Goal: Information Seeking & Learning: Understand process/instructions

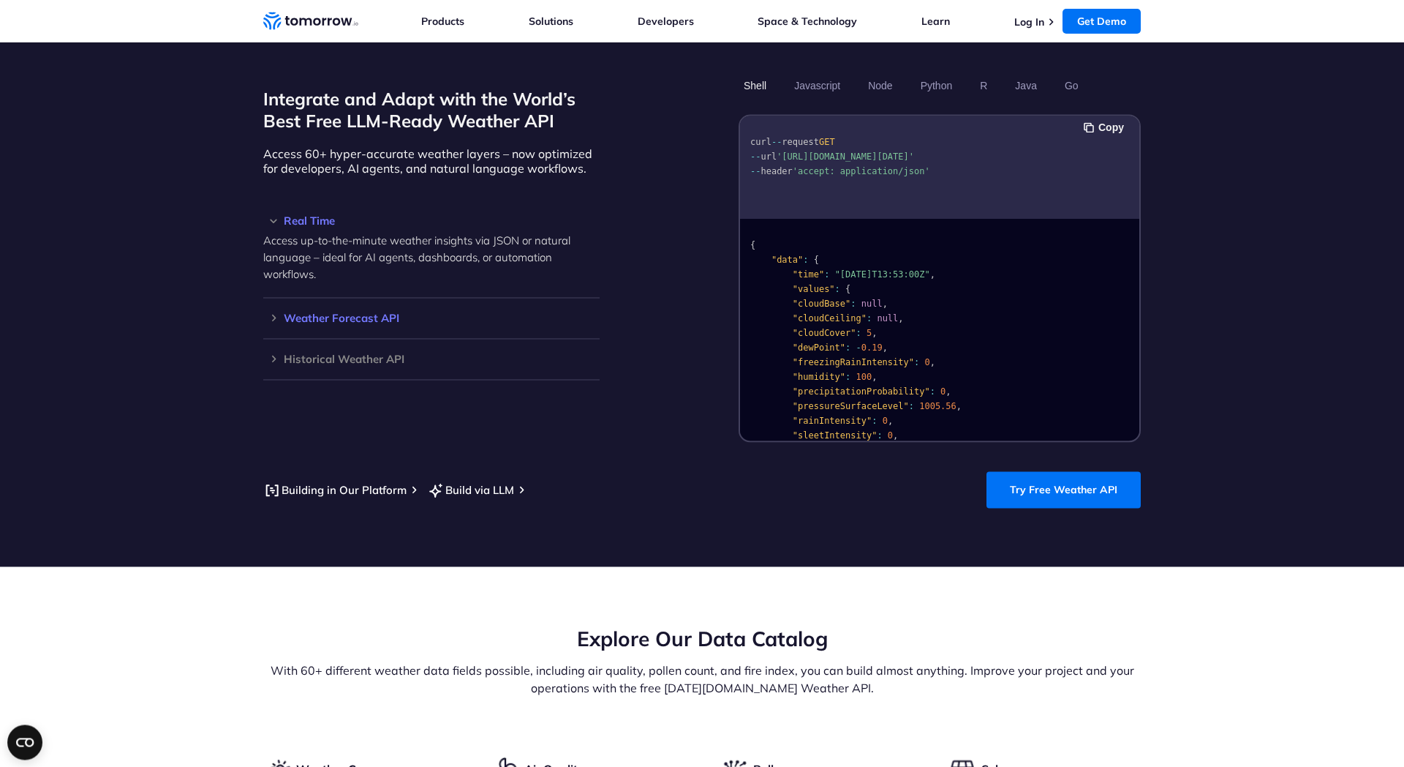
click at [361, 312] on h3 "Weather Forecast API" at bounding box center [431, 317] width 336 height 11
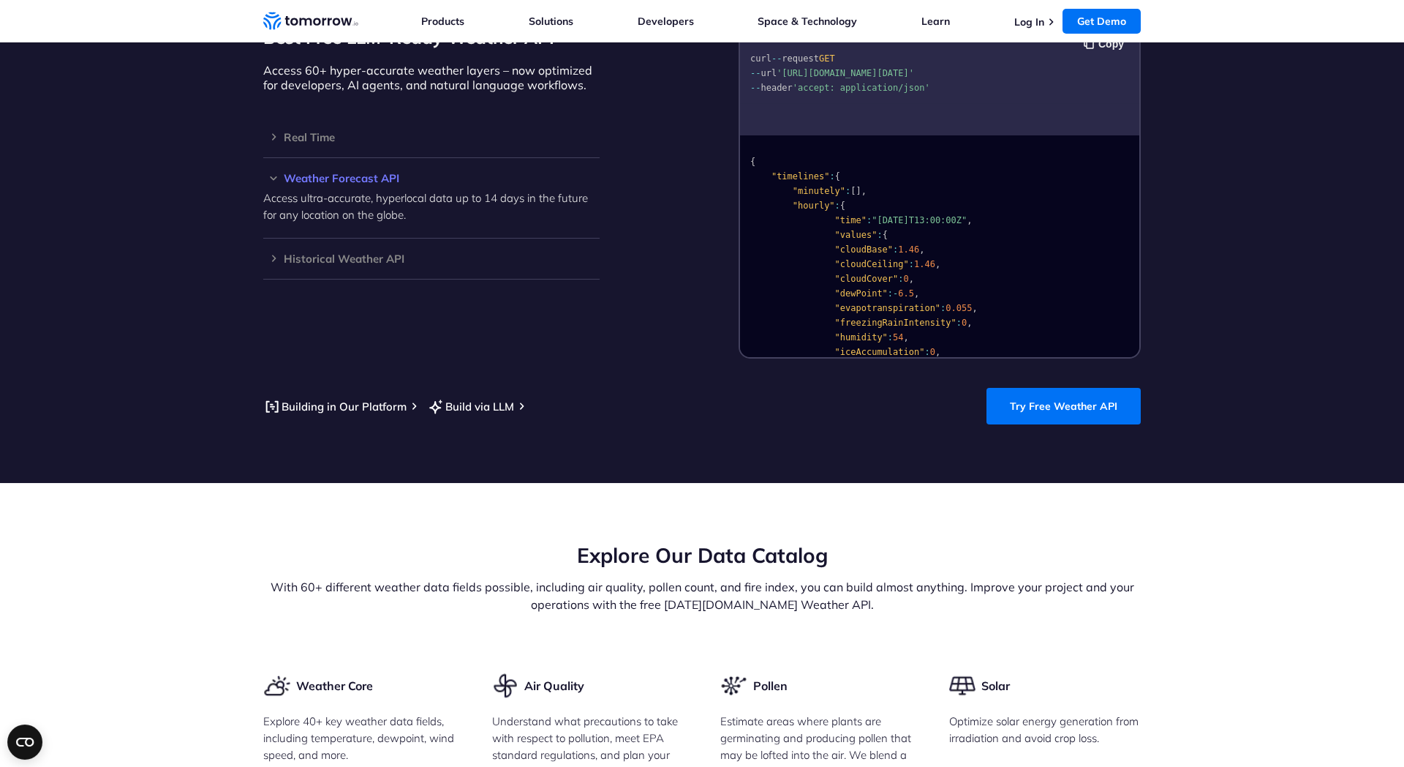
scroll to position [1339, 0]
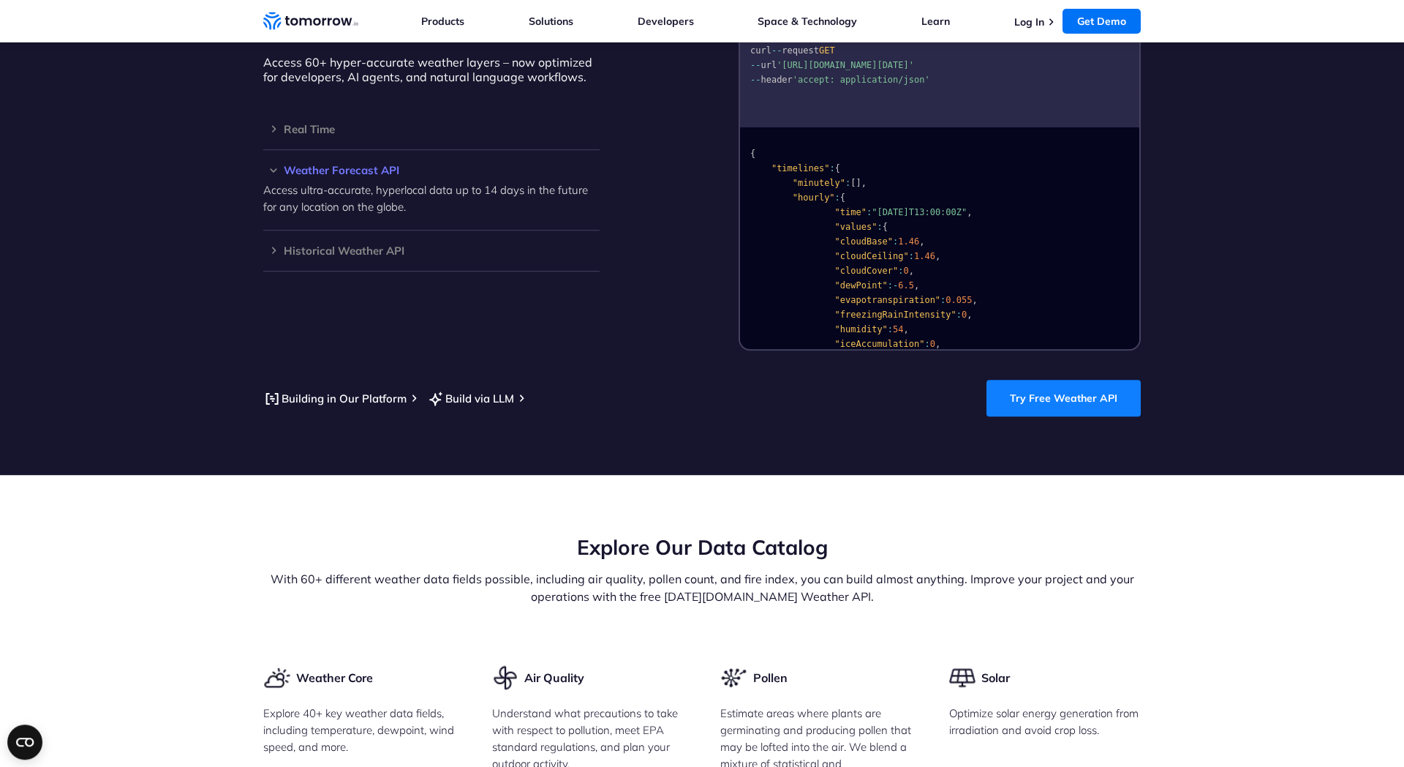
click at [1041, 384] on link "Try Free Weather API" at bounding box center [1064, 398] width 154 height 37
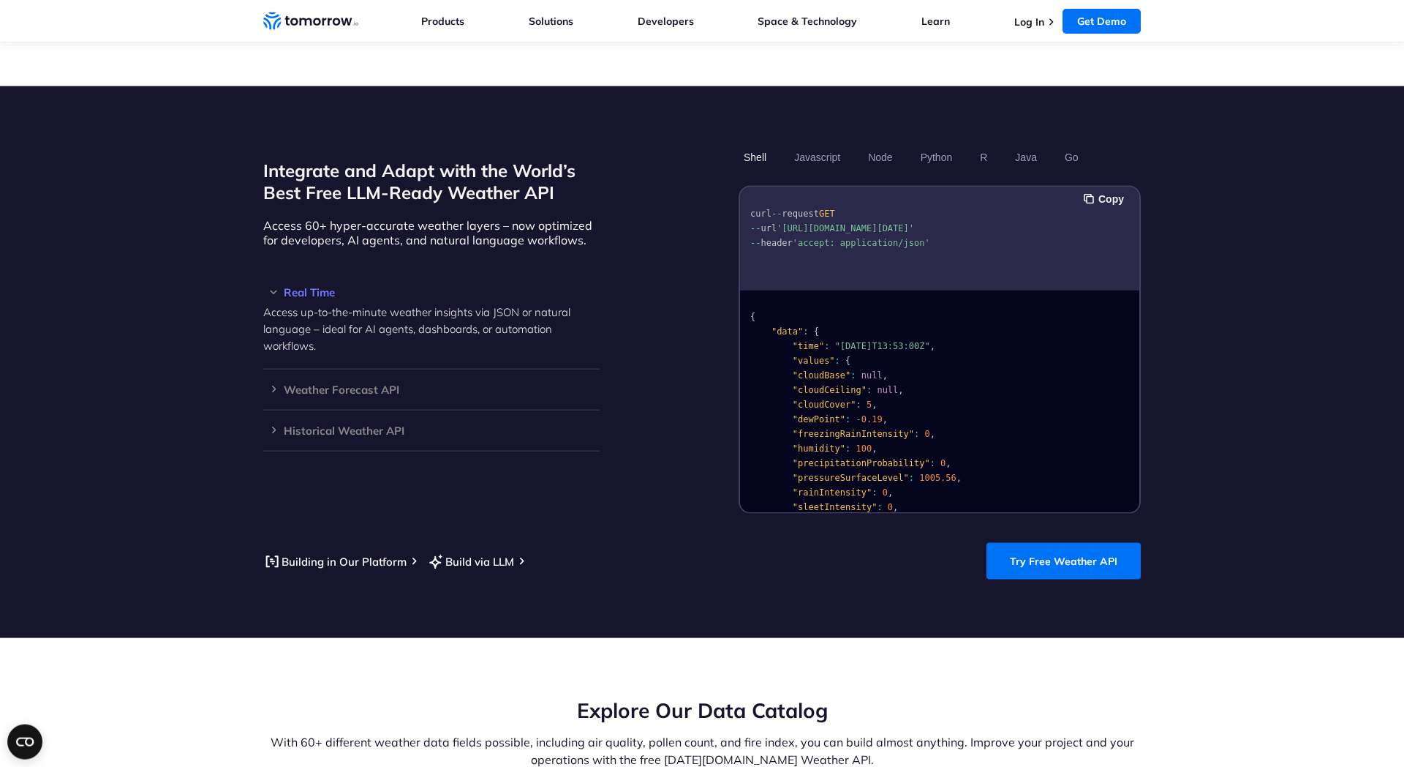
scroll to position [1177, 0]
click at [406, 383] on h3 "Weather Forecast API" at bounding box center [431, 388] width 336 height 11
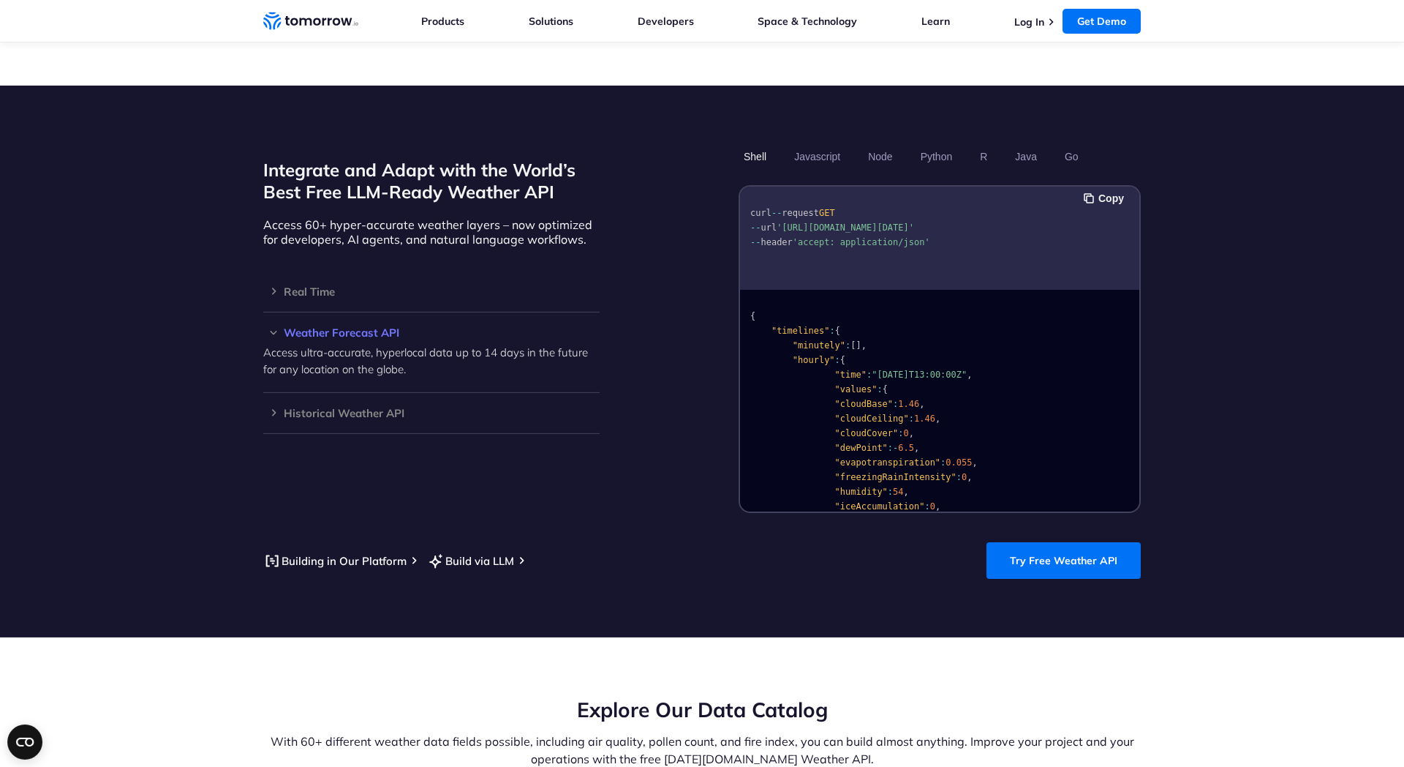
scroll to position [0, 44]
drag, startPoint x: 786, startPoint y: 214, endPoint x: 1117, endPoint y: 206, distance: 330.7
click at [914, 222] on span "'[URL][DOMAIN_NAME][DATE]'" at bounding box center [846, 227] width 138 height 10
copy span "https://api.tomorrow.io/v4/weather/forecast?location=newyork&apikey=XXX"
click at [1305, 367] on section "Integrate and Adapt with the World’s Best Free LLM-Ready Weather API Access 60+…" at bounding box center [702, 362] width 1404 height 552
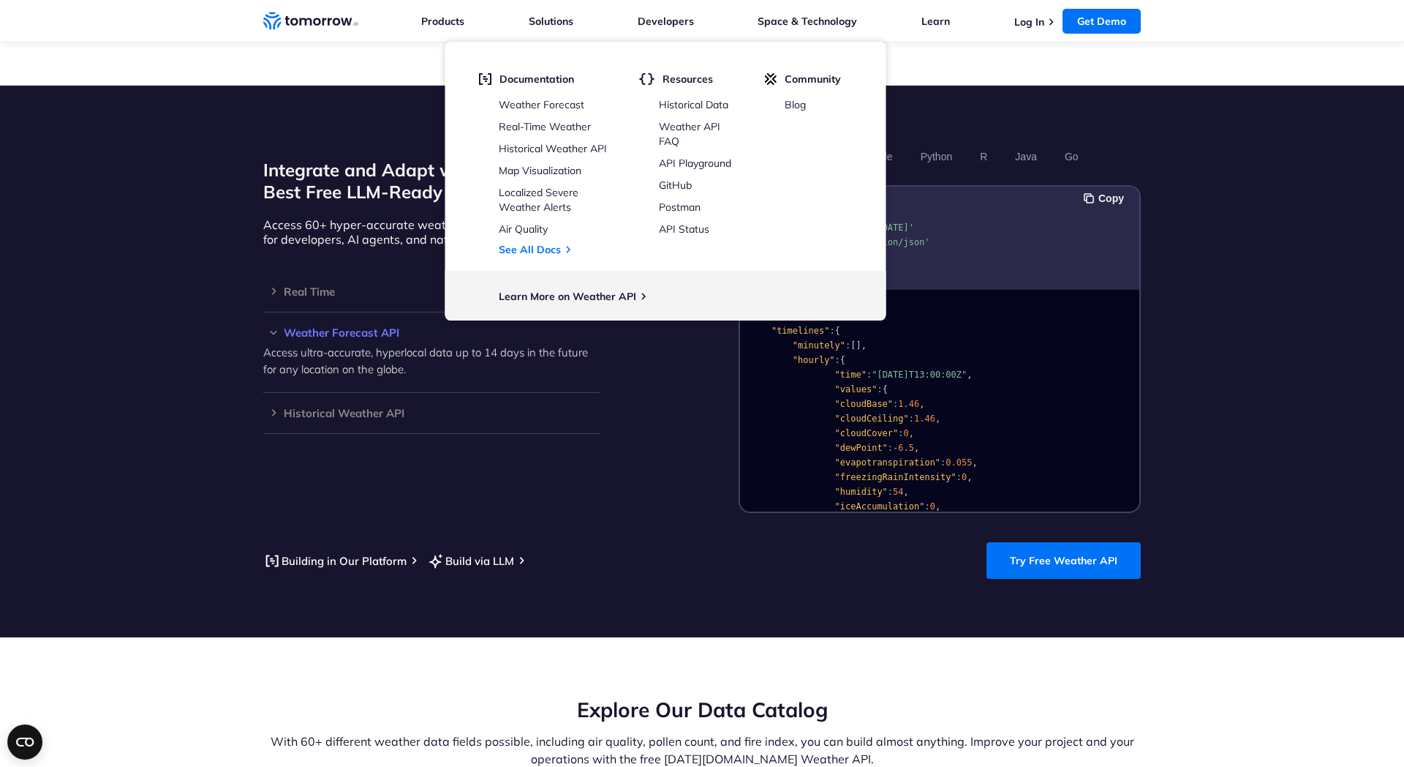
click at [644, 427] on div "Integrate and Adapt with the World’s Best Free LLM-Ready Weather API Access 60+…" at bounding box center [702, 328] width 878 height 369
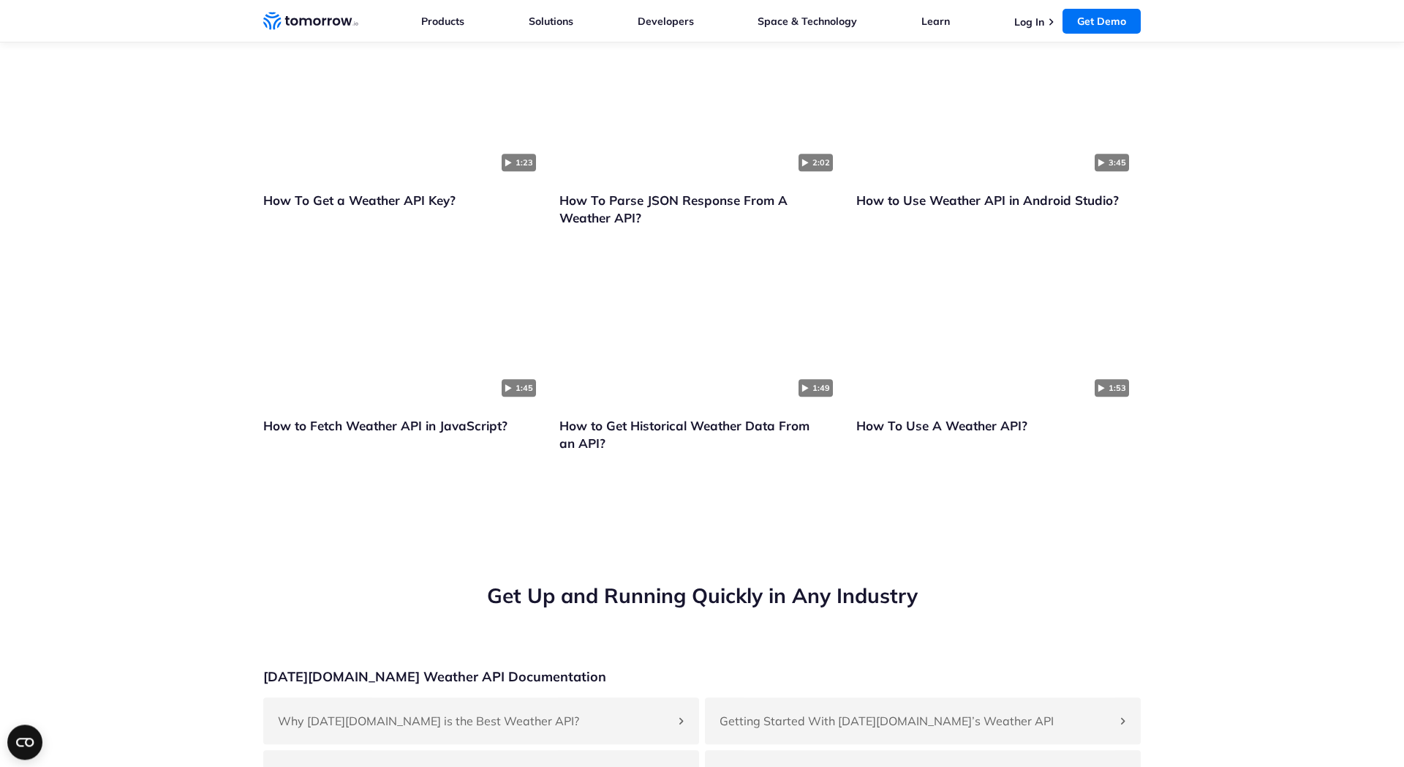
scroll to position [343, 0]
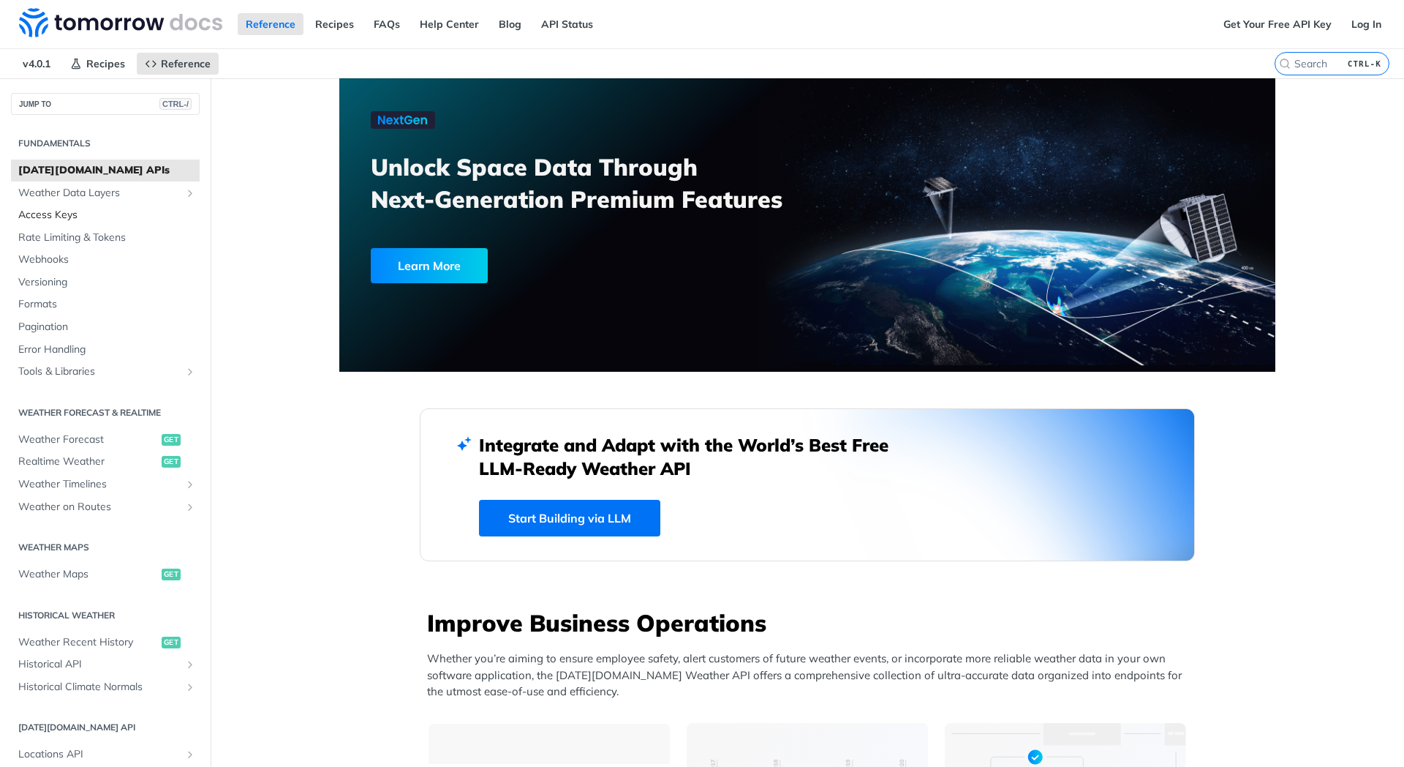
click at [75, 217] on span "Access Keys" at bounding box center [107, 215] width 178 height 15
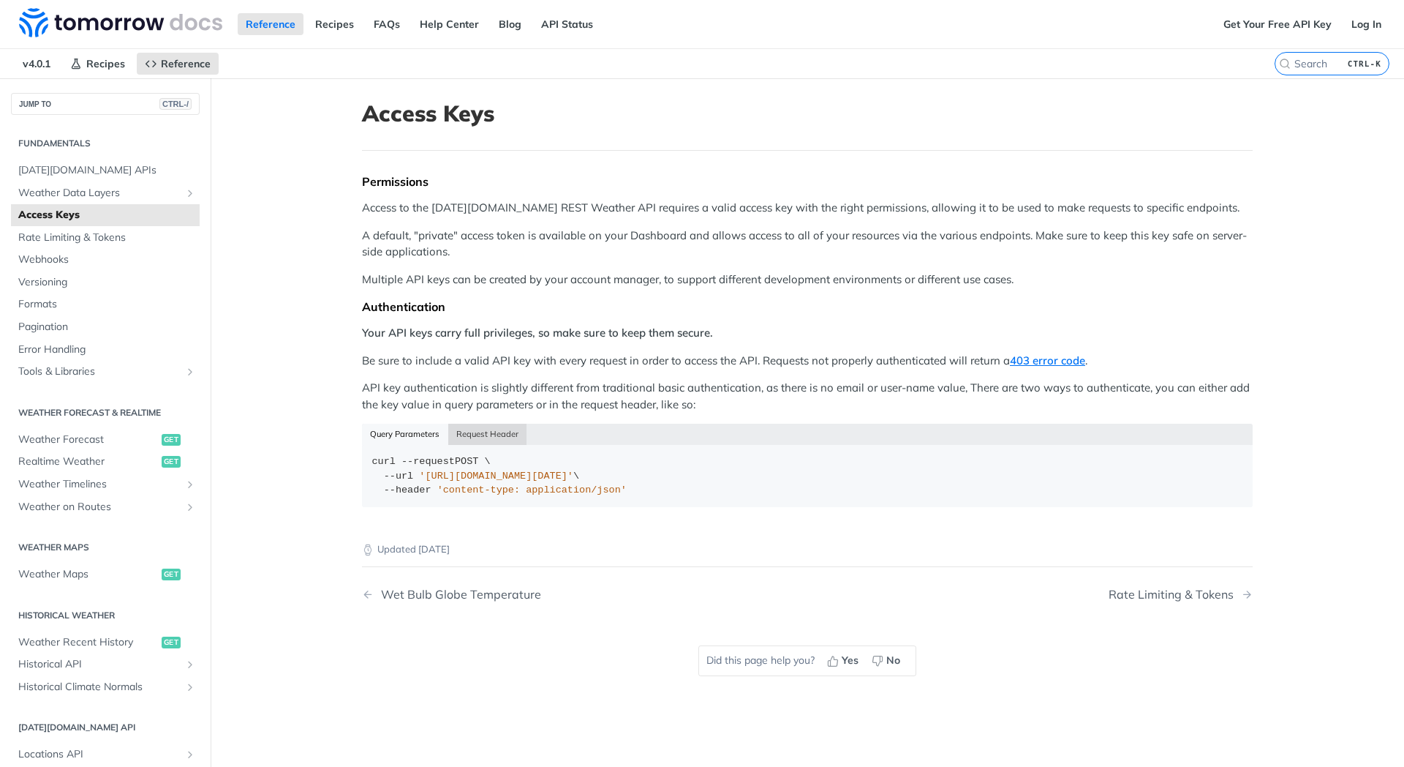
click at [474, 436] on button "Request Header" at bounding box center [487, 434] width 79 height 20
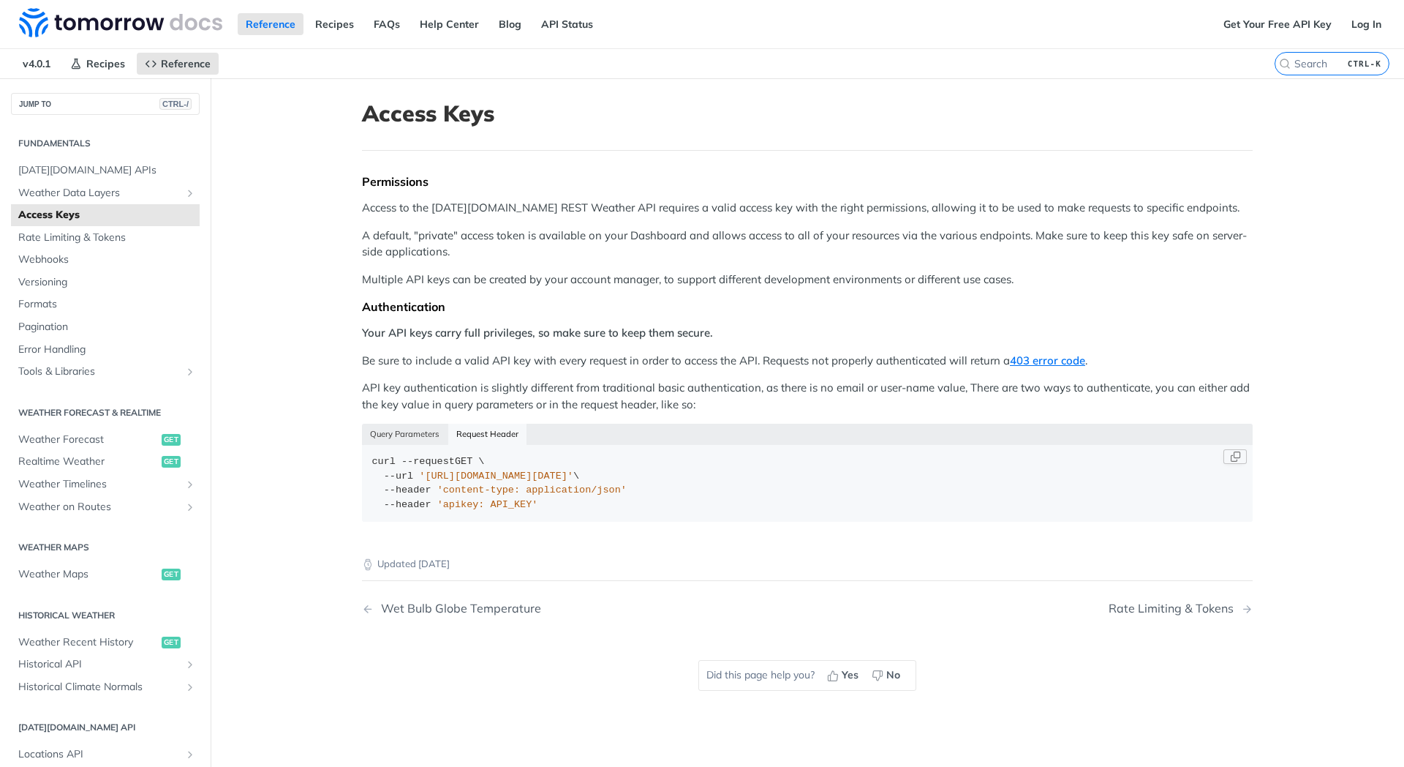
type button "curl"
click at [583, 501] on div "curl --request GET \ --url 'https://api.tomorrow.io/v4/locations' \ --header 'c…" at bounding box center [807, 482] width 871 height 57
click at [77, 437] on span "Weather Forecast" at bounding box center [88, 439] width 140 height 15
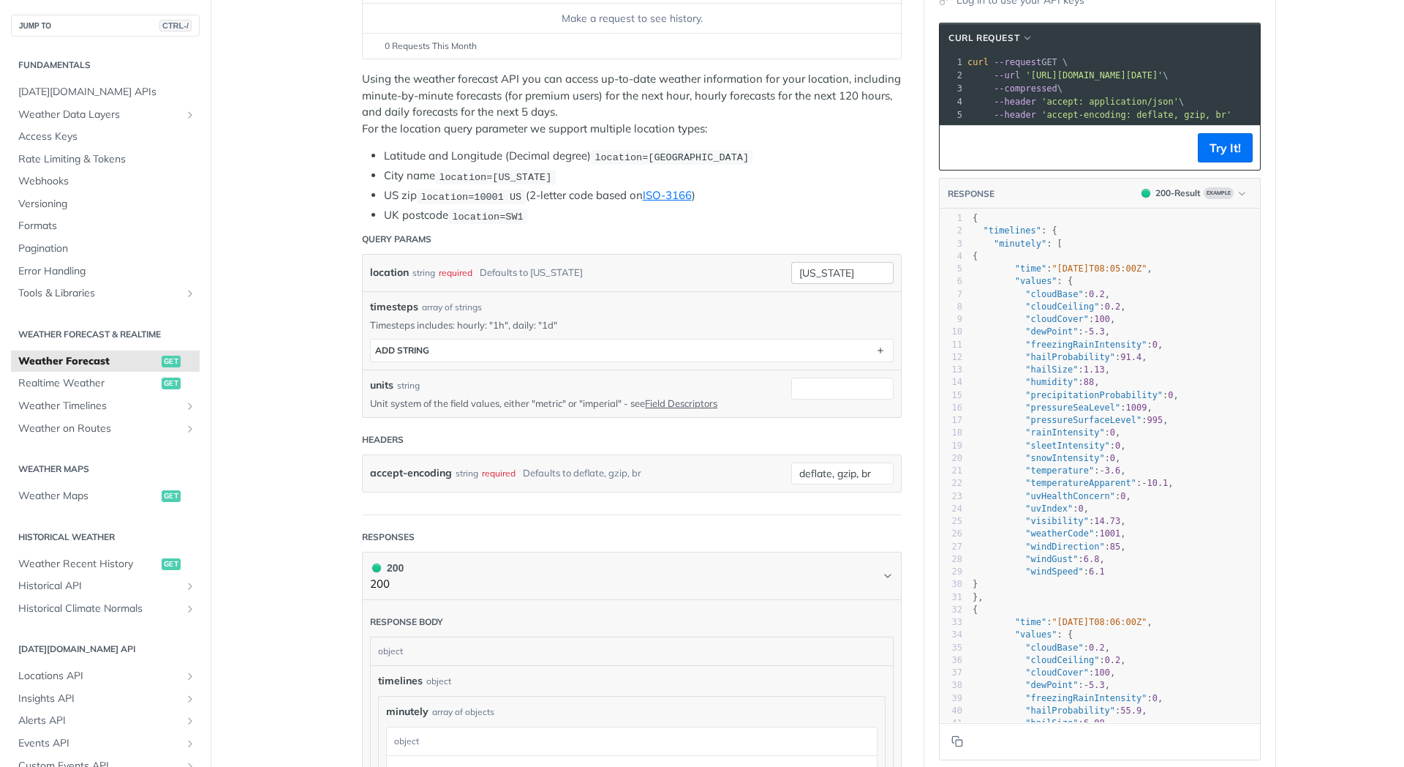
scroll to position [243, 0]
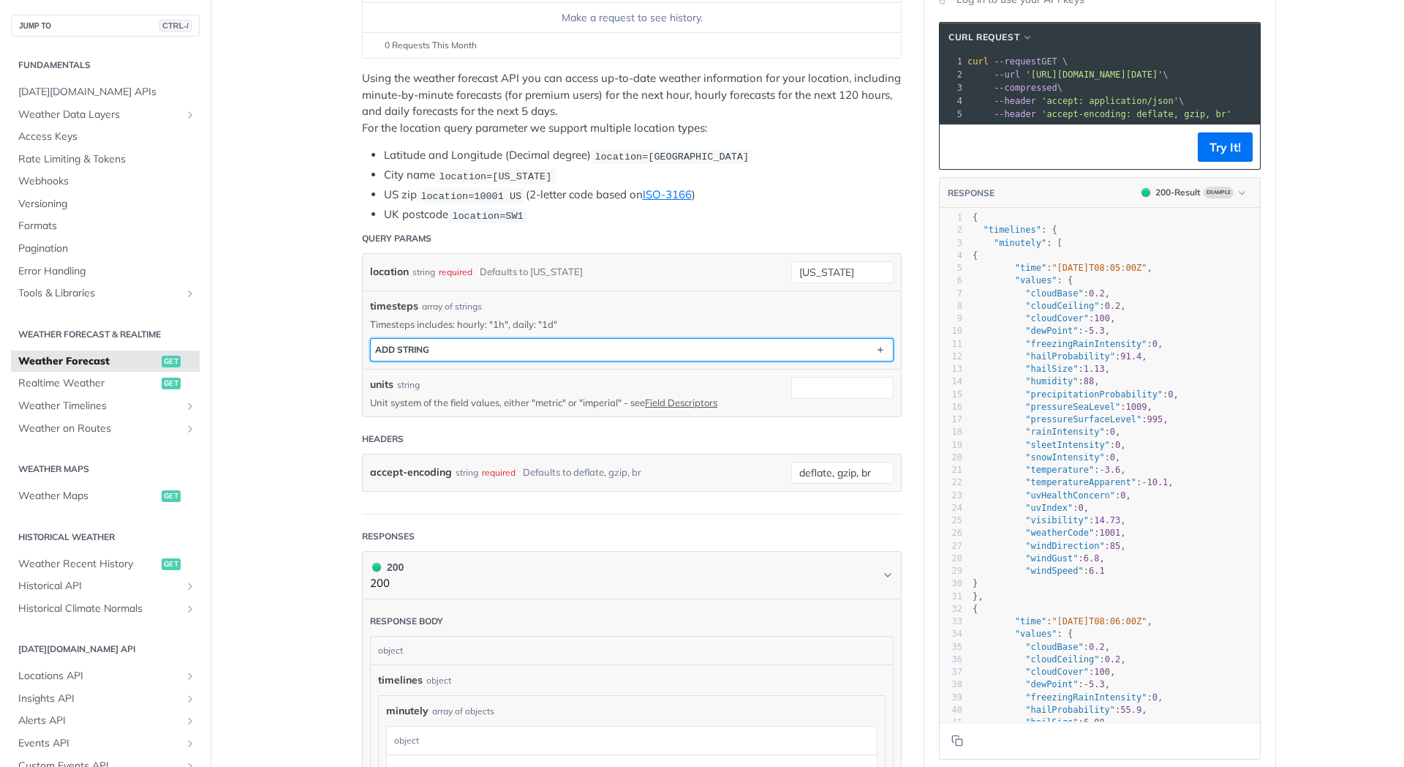
click at [705, 347] on button "ADD string" at bounding box center [632, 350] width 522 height 22
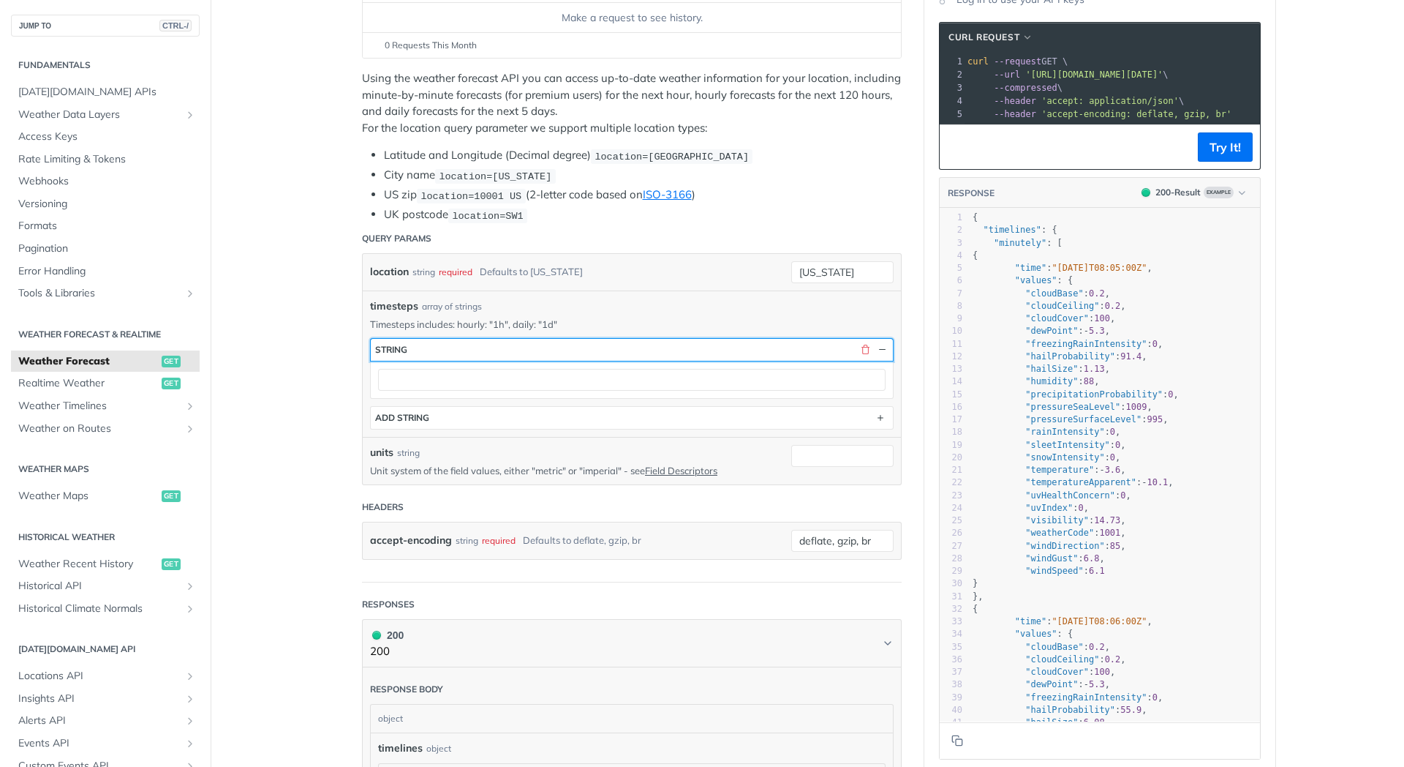
click at [677, 353] on button "string" at bounding box center [632, 350] width 522 height 22
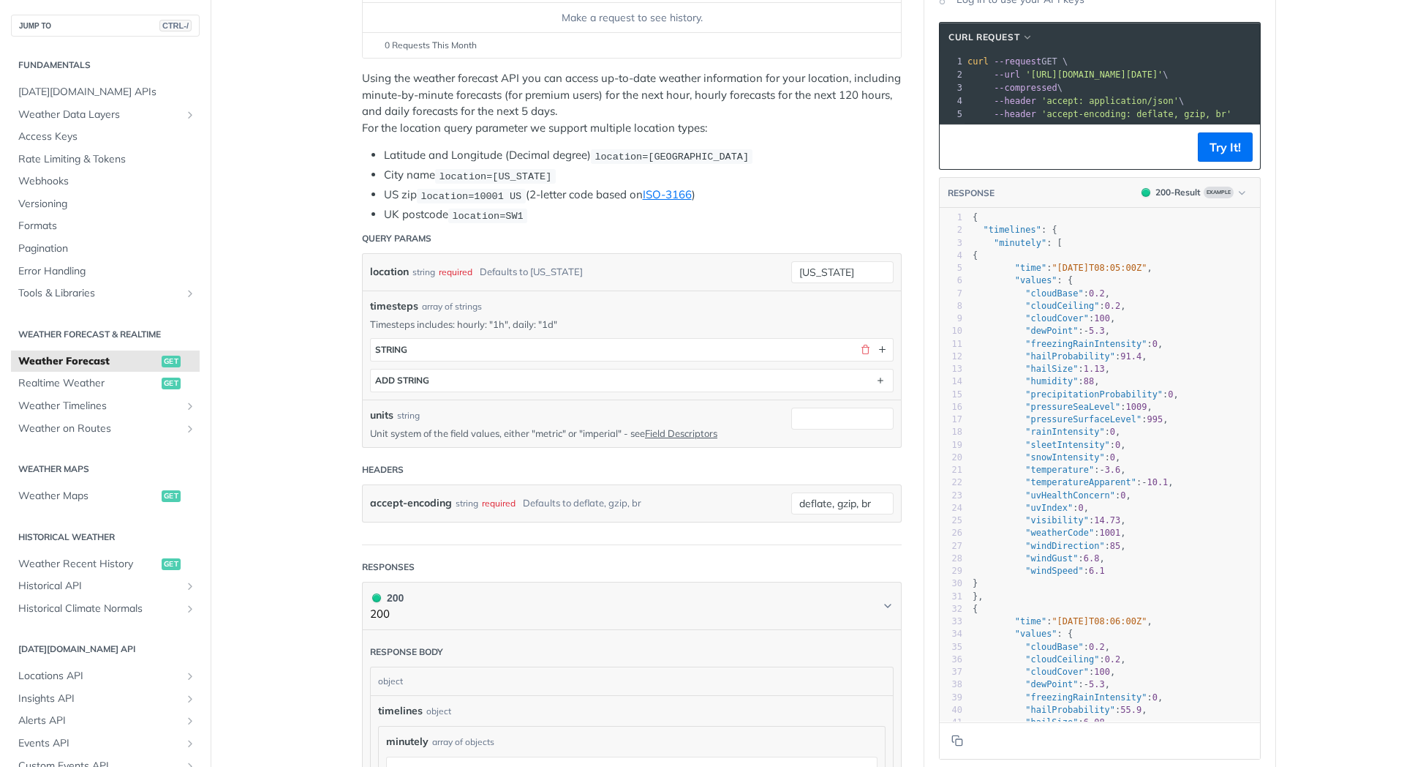
click at [666, 317] on div "timesteps array of strings Timesteps includes: hourly: "1h", daily: "1d" timest…" at bounding box center [632, 345] width 524 height 94
click at [598, 332] on div "timesteps string ADD string" at bounding box center [632, 361] width 524 height 61
click at [468, 306] on div "array of strings" at bounding box center [452, 306] width 60 height 13
click at [577, 549] on article "Weather Forecast get https://api.tomorrow.io/v4 /weather/forecast Log in to see…" at bounding box center [631, 760] width 585 height 1850
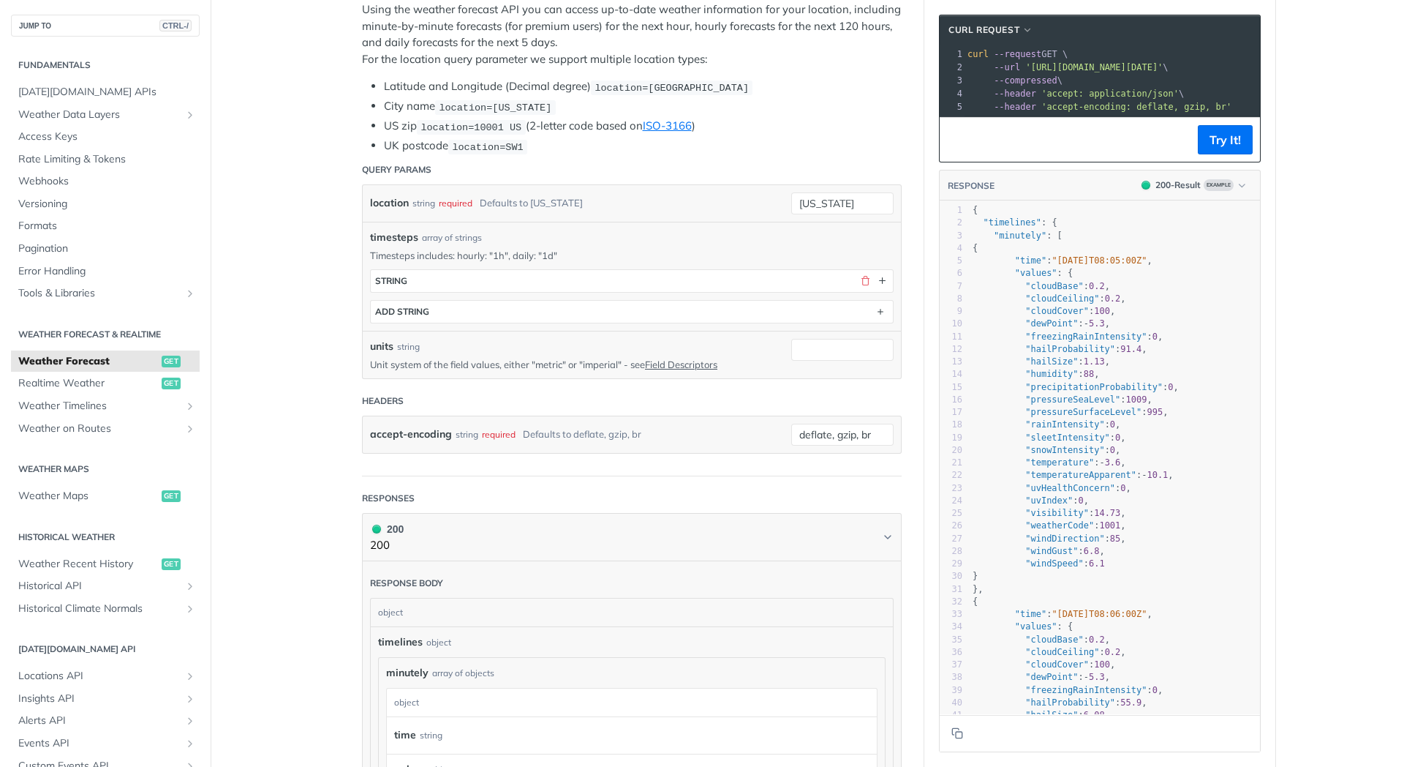
scroll to position [309, 0]
click at [311, 497] on main "JUMP TO CTRL-/ Fundamentals Tomorrow.io APIs Weather Data Layers Core Probabili…" at bounding box center [702, 695] width 1404 height 1850
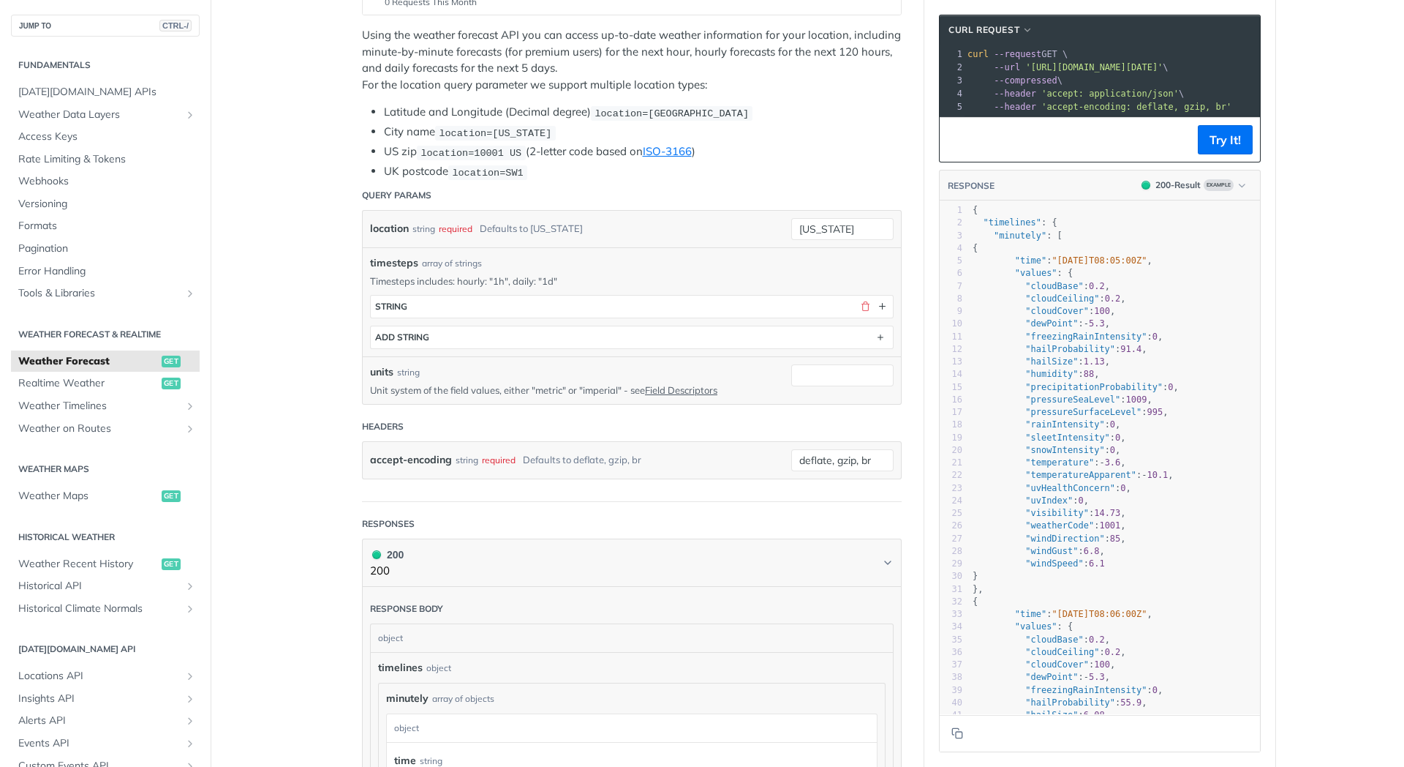
scroll to position [285, 0]
click at [116, 407] on span "Weather Timelines" at bounding box center [99, 406] width 162 height 15
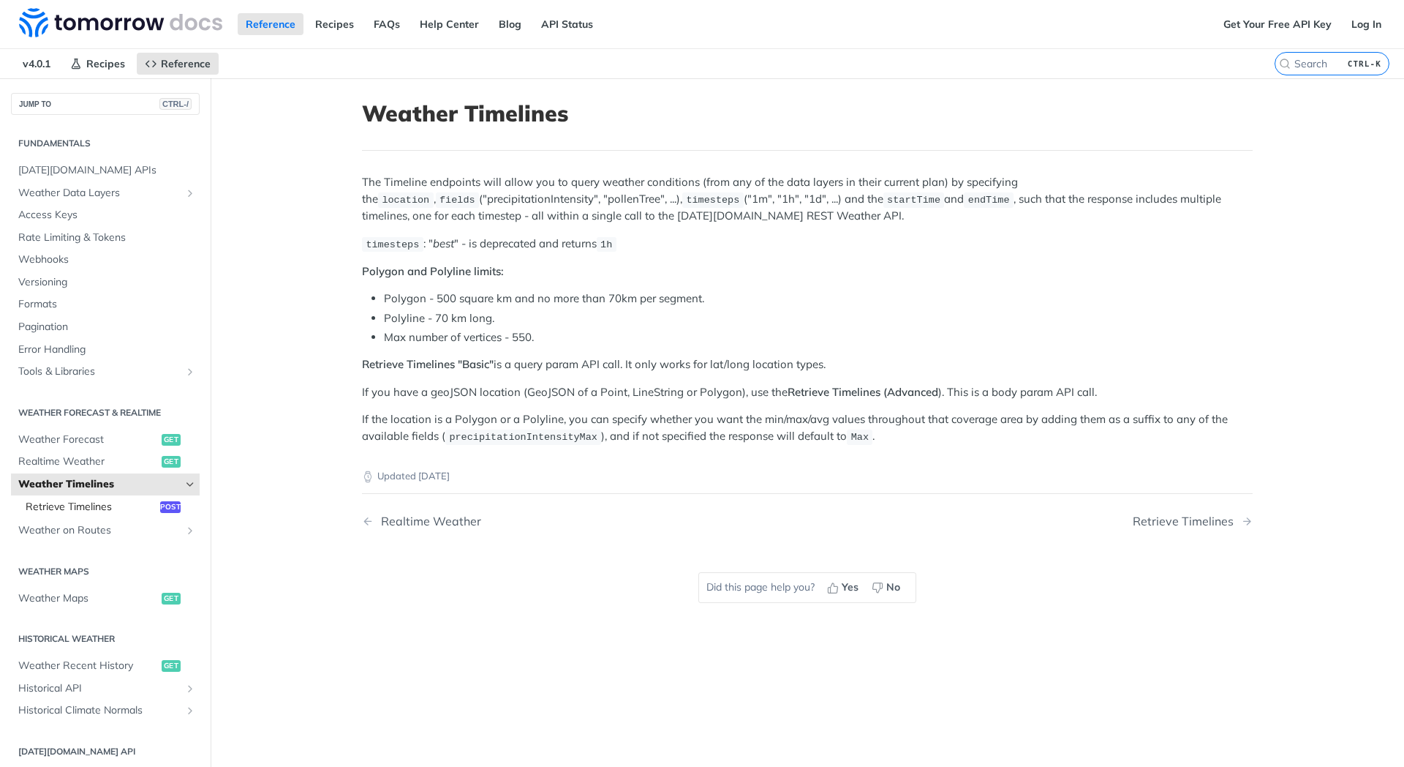
click at [132, 506] on span "Retrieve Timelines" at bounding box center [91, 507] width 131 height 15
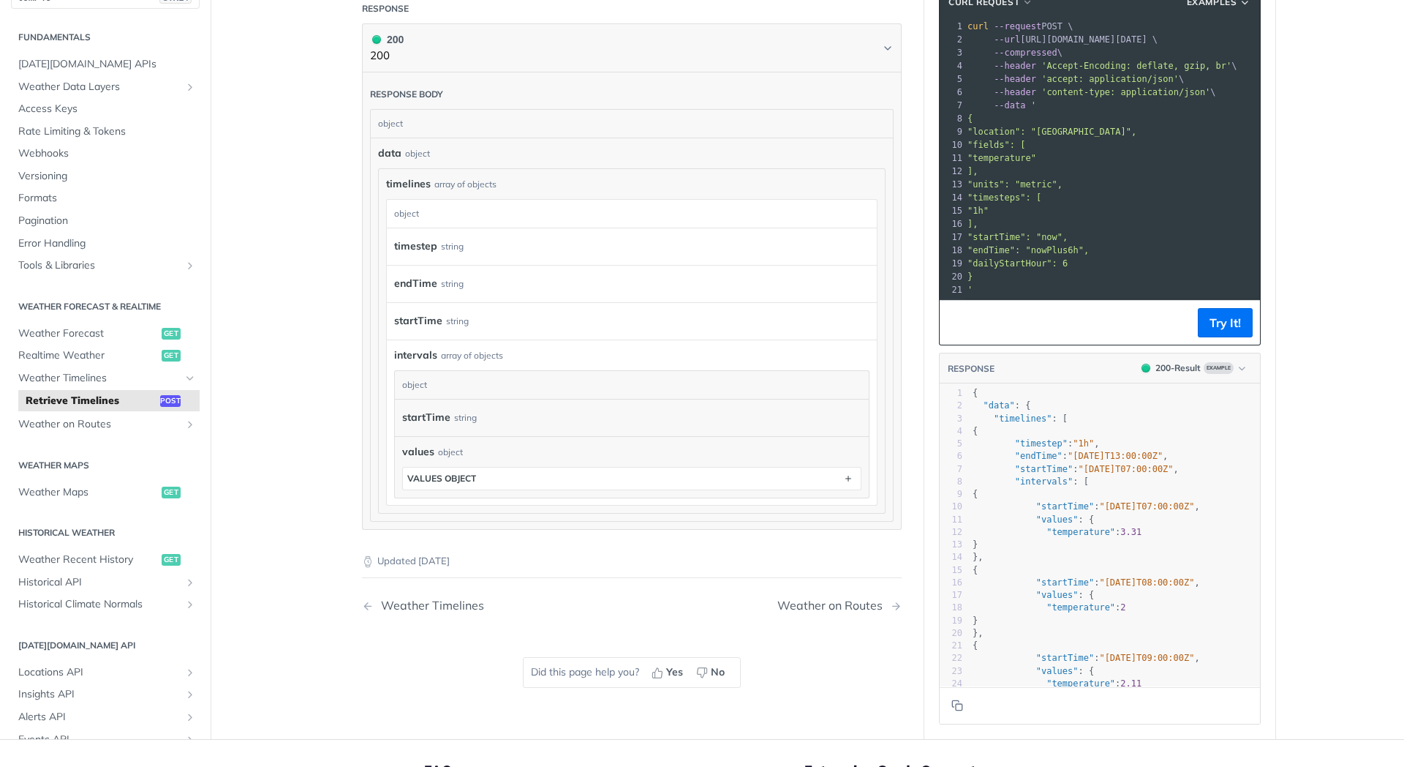
scroll to position [1202, 0]
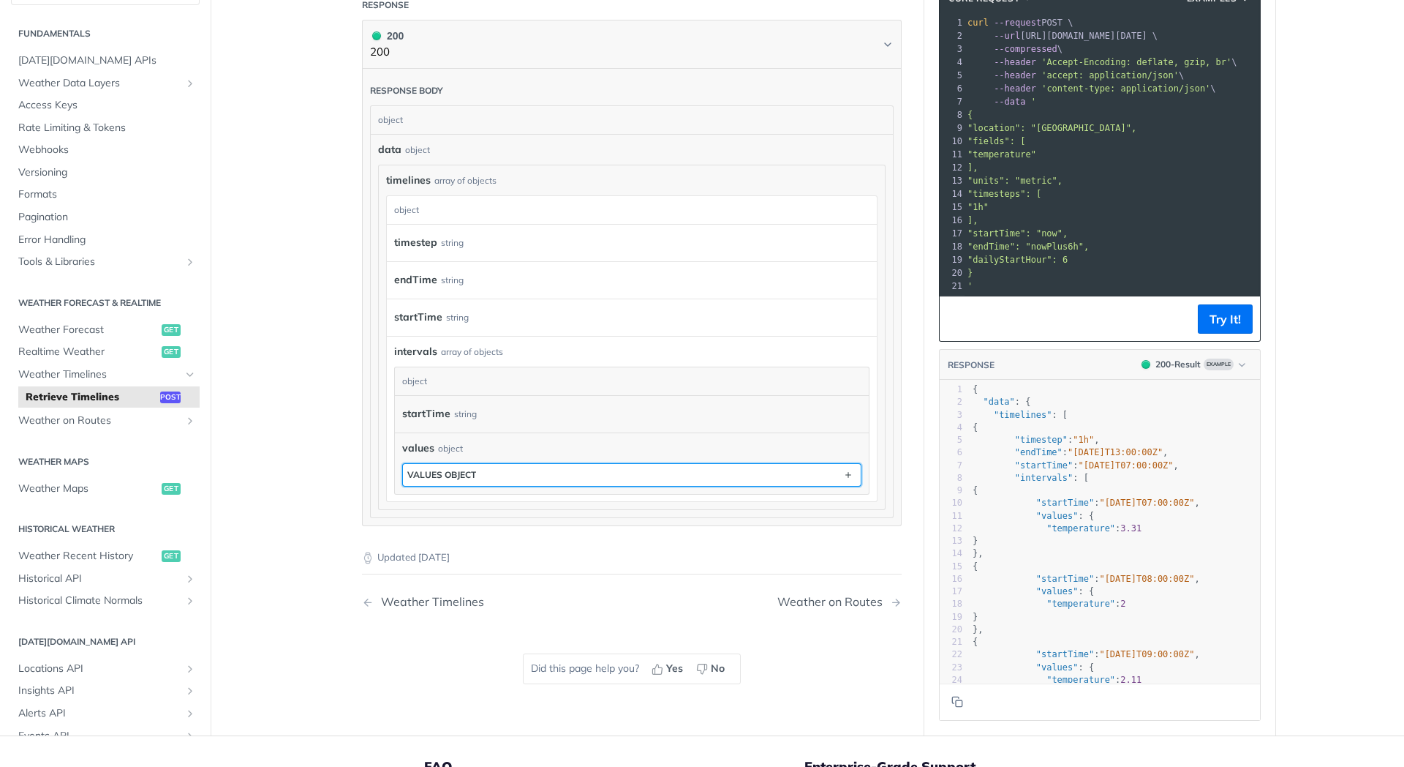
click at [440, 480] on div "values object" at bounding box center [441, 474] width 69 height 11
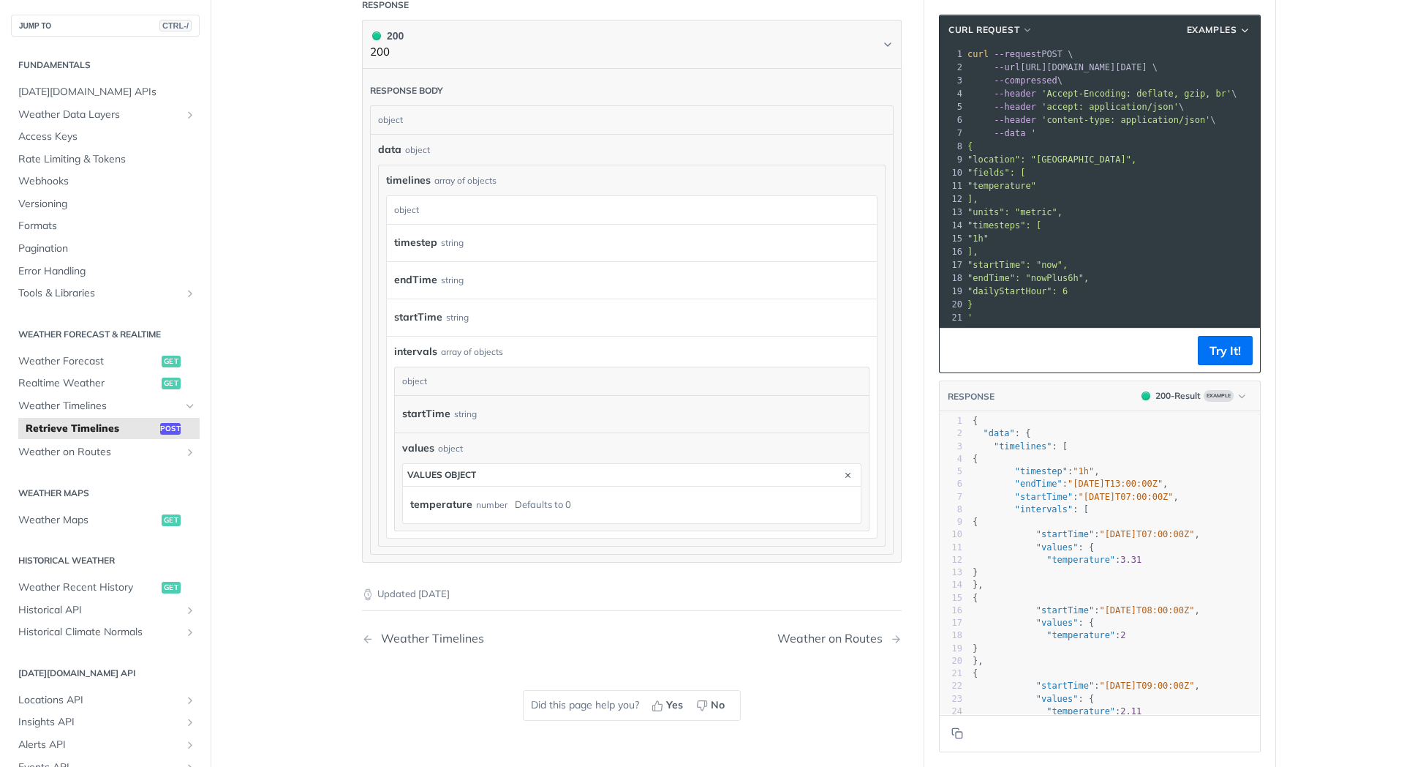
click at [453, 508] on label "temperature" at bounding box center [441, 504] width 62 height 21
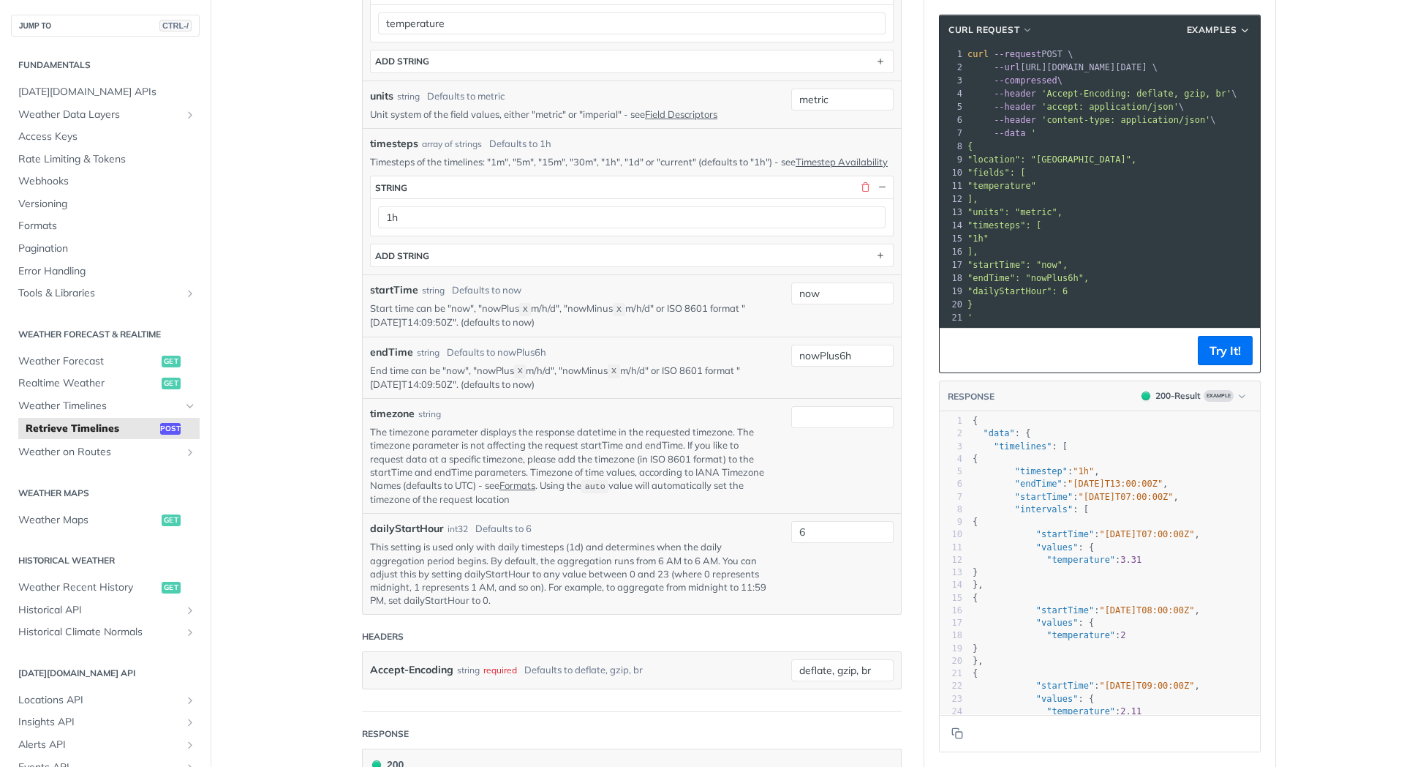
scroll to position [470, 0]
click at [58, 358] on span "Weather Forecast" at bounding box center [88, 361] width 140 height 15
